Goal: Navigation & Orientation: Find specific page/section

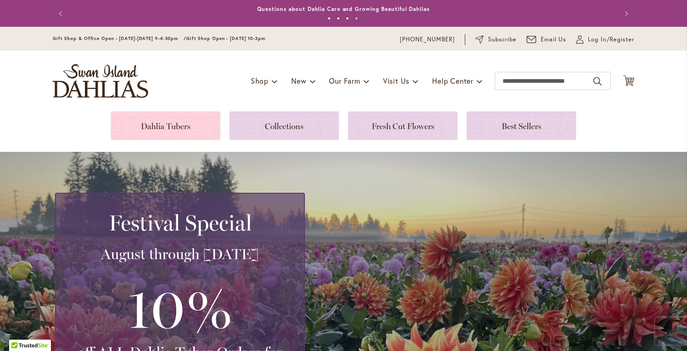
click at [151, 125] on link at bounding box center [165, 125] width 109 height 29
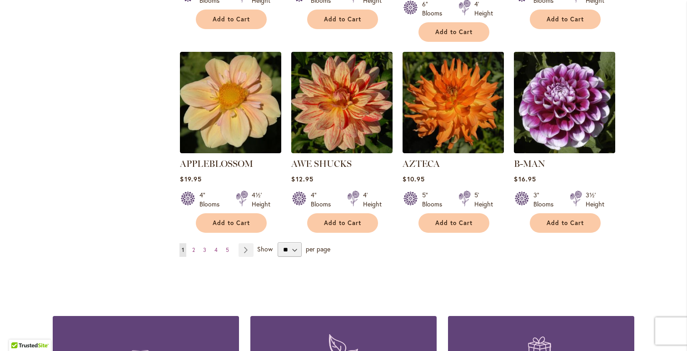
scroll to position [759, 0]
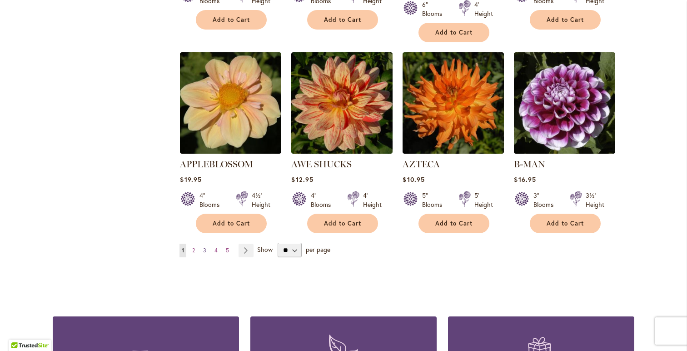
click at [204, 247] on span "3" at bounding box center [204, 250] width 3 height 7
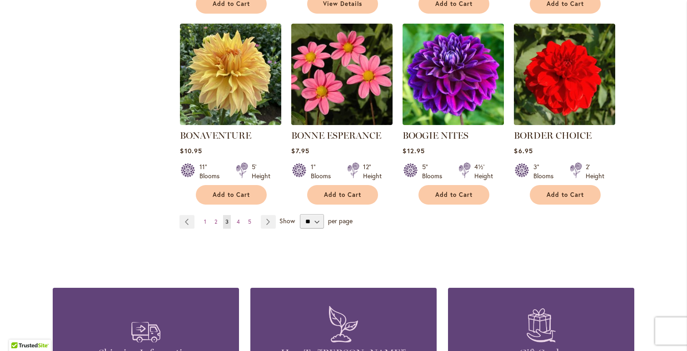
scroll to position [745, 0]
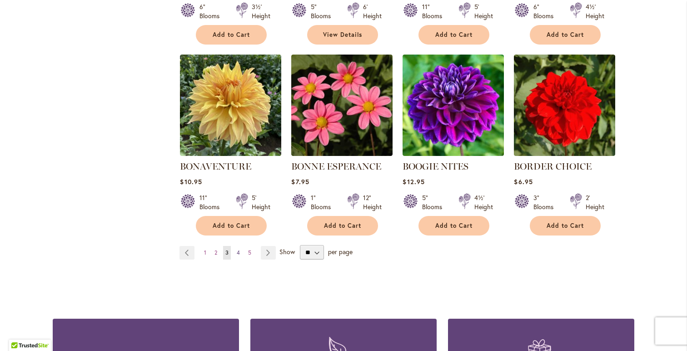
click at [238, 251] on span "4" at bounding box center [238, 252] width 3 height 7
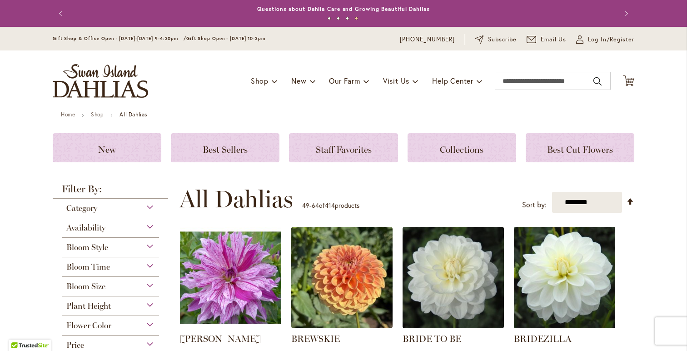
click at [67, 79] on img "store logo" at bounding box center [100, 81] width 95 height 34
